Goal: Information Seeking & Learning: Learn about a topic

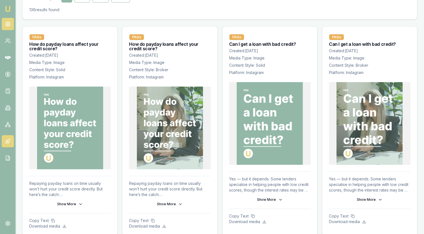
click at [9, 24] on circle at bounding box center [7, 24] width 3 height 3
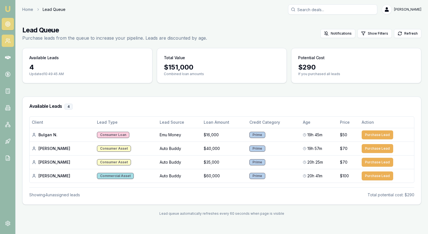
click at [5, 40] on icon at bounding box center [8, 41] width 6 height 6
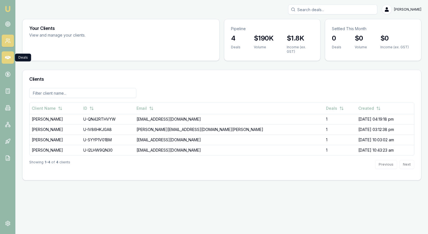
click at [8, 57] on icon at bounding box center [8, 57] width 6 height 3
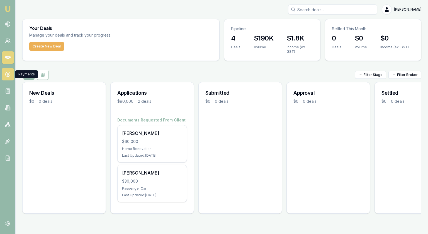
click at [8, 75] on icon at bounding box center [8, 74] width 6 height 6
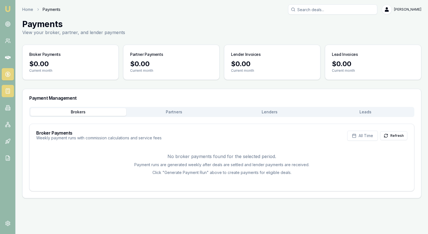
click at [8, 92] on icon at bounding box center [8, 91] width 6 height 6
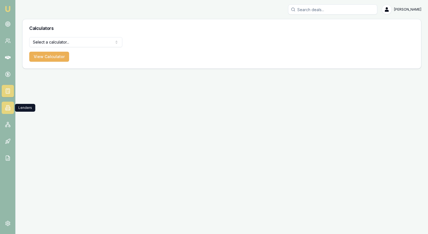
click at [7, 112] on link at bounding box center [8, 107] width 12 height 12
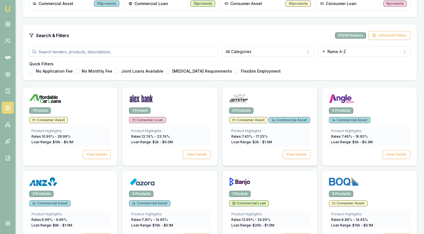
scroll to position [167, 0]
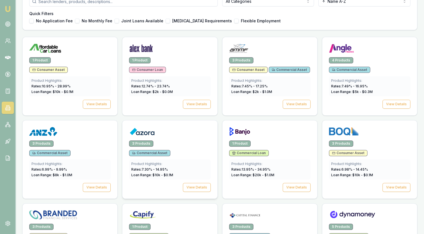
click at [141, 129] on img at bounding box center [142, 131] width 26 height 9
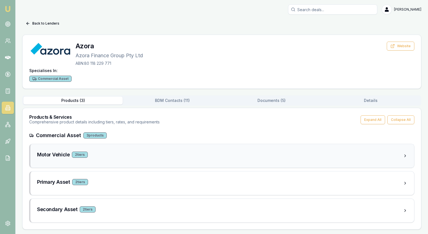
click at [154, 152] on div "Motor Vehicle 2 tier s" at bounding box center [220, 155] width 366 height 8
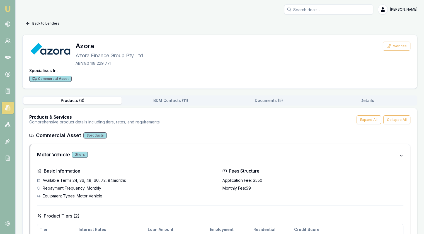
scroll to position [56, 0]
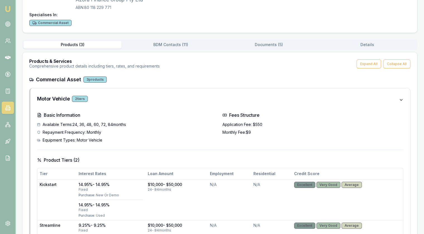
click at [271, 42] on div "Back to Lenders Azora Azora Finance Group Pty Ltd ABN: 80 118 229 771 Website S…" at bounding box center [219, 198] width 395 height 470
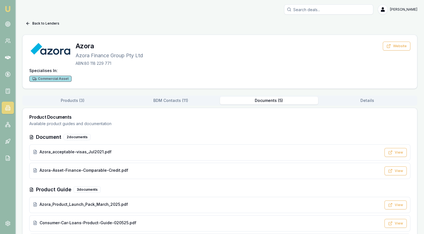
scroll to position [26, 0]
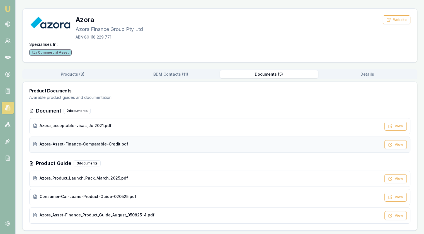
click at [82, 146] on div "Azora-Asset-Finance-Comparable-Credit.pdf" at bounding box center [207, 144] width 348 height 7
click at [112, 214] on span "Azora_Asset-Finance_Product_Guide_August_050825-4.pdf" at bounding box center [97, 215] width 115 height 6
click at [83, 197] on span "Consumer-Car-Loans-Product-Guide-020525.pdf" at bounding box center [88, 196] width 97 height 6
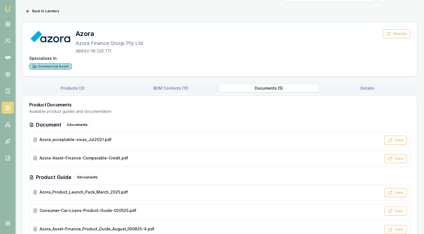
scroll to position [0, 0]
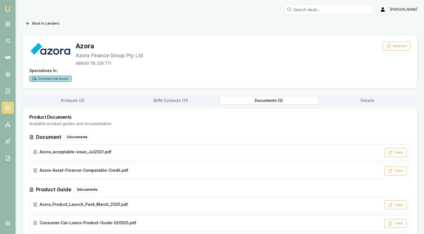
click at [27, 23] on icon at bounding box center [26, 23] width 1 height 3
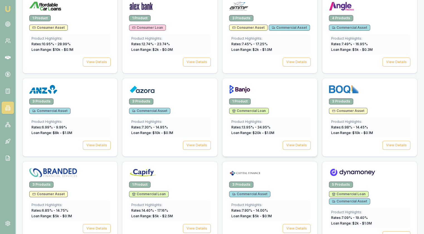
scroll to position [251, 0]
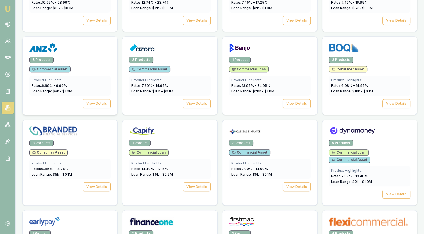
click at [93, 50] on div at bounding box center [69, 48] width 81 height 11
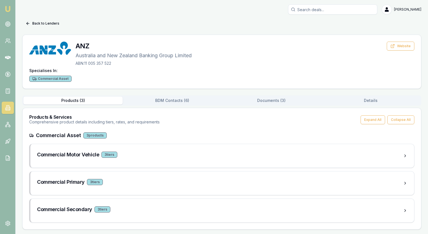
click at [274, 99] on button "Documents ( 3 )" at bounding box center [271, 100] width 99 height 8
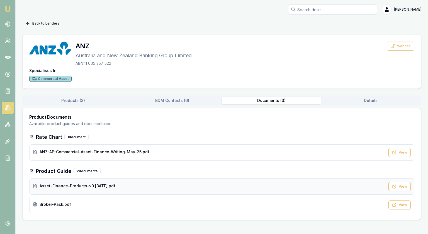
click at [100, 186] on span "Asset-Finance-Products-v0.3-Dec2022.pdf" at bounding box center [78, 186] width 76 height 6
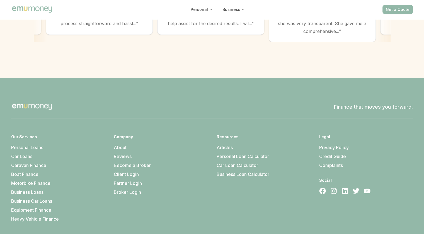
scroll to position [1556, 0]
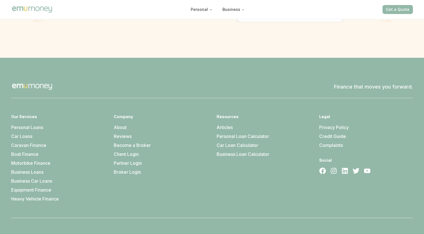
click at [123, 124] on link "About" at bounding box center [120, 127] width 13 height 6
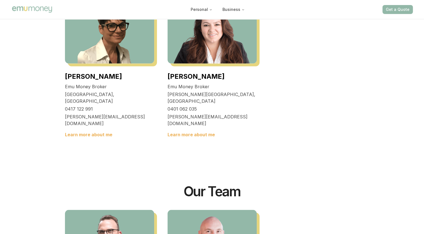
scroll to position [1143, 0]
